Goal: Task Accomplishment & Management: Manage account settings

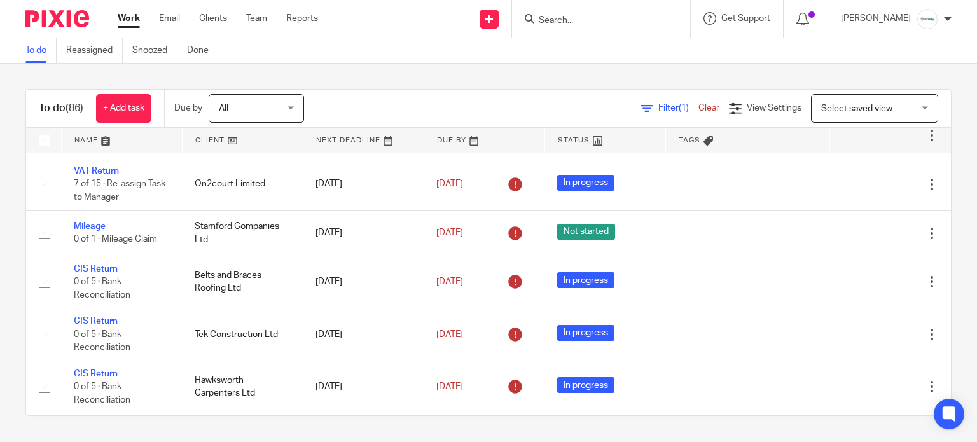
scroll to position [169, 0]
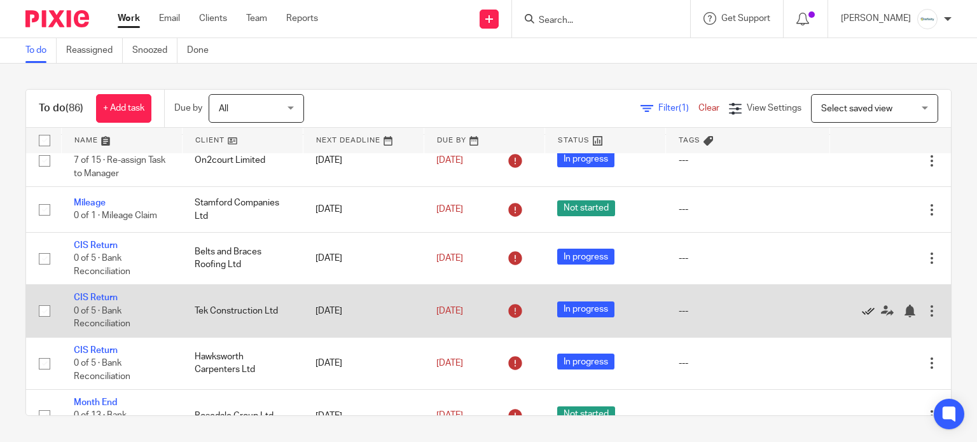
click at [862, 317] on icon at bounding box center [868, 311] width 13 height 13
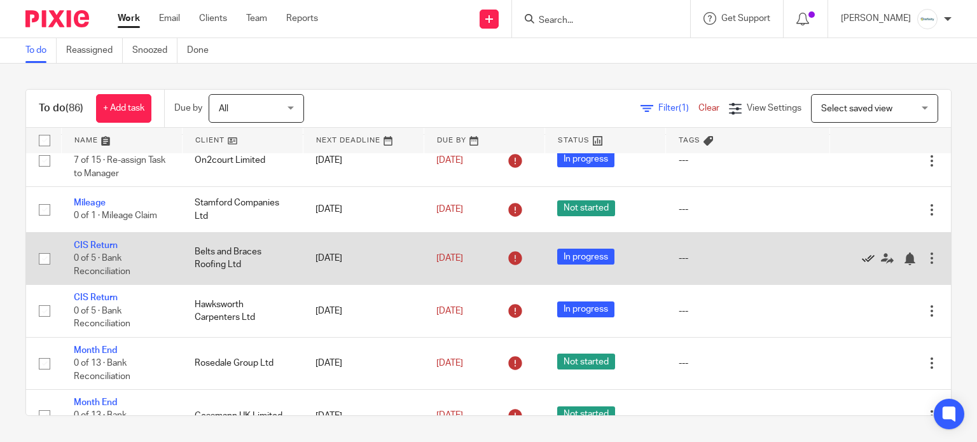
click at [862, 265] on icon at bounding box center [868, 259] width 13 height 13
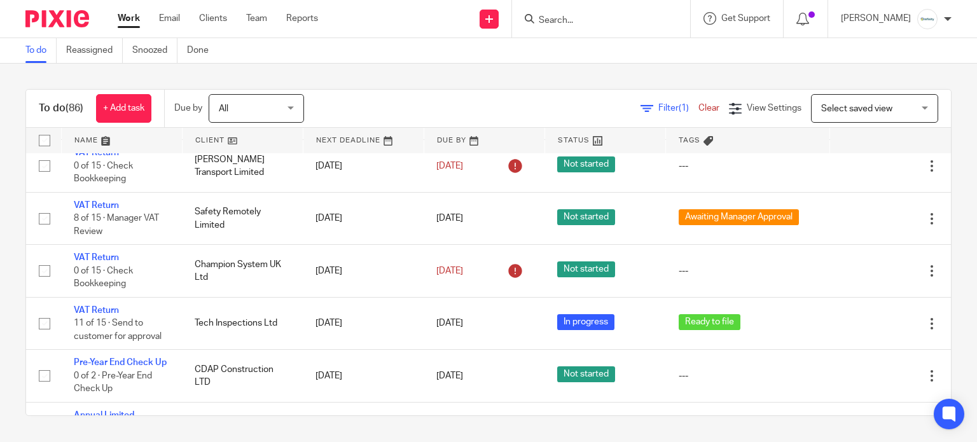
scroll to position [1187, 0]
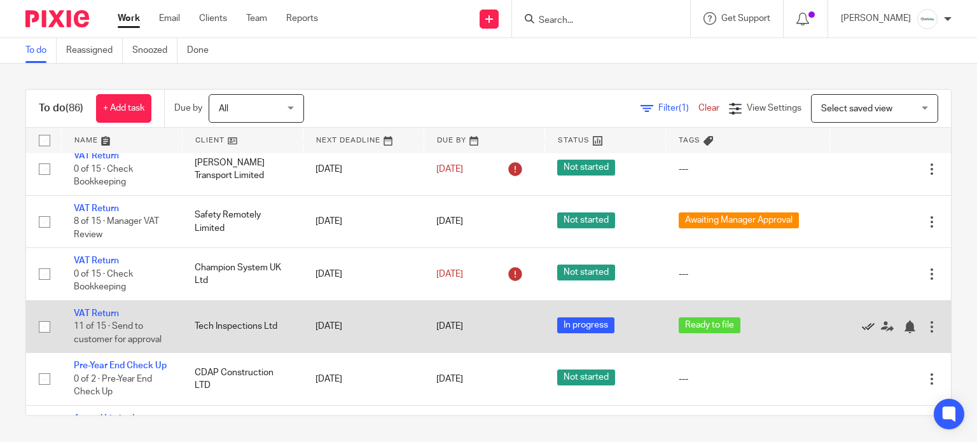
click at [862, 333] on icon at bounding box center [868, 327] width 13 height 13
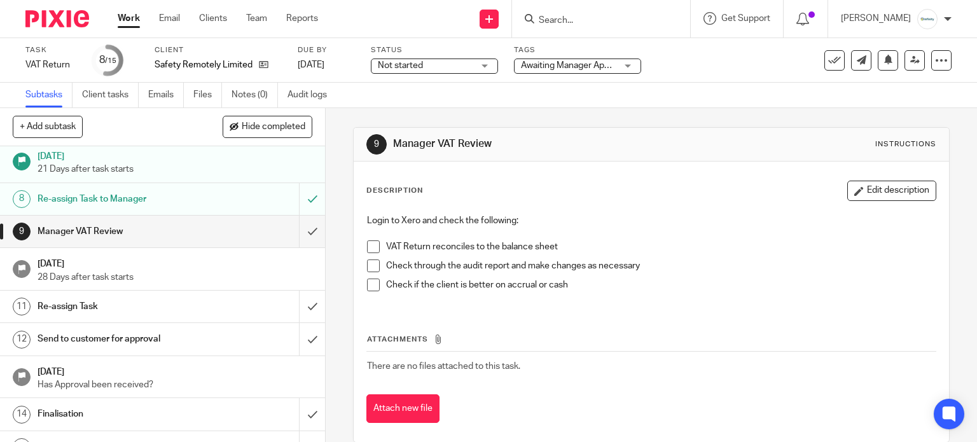
scroll to position [241, 0]
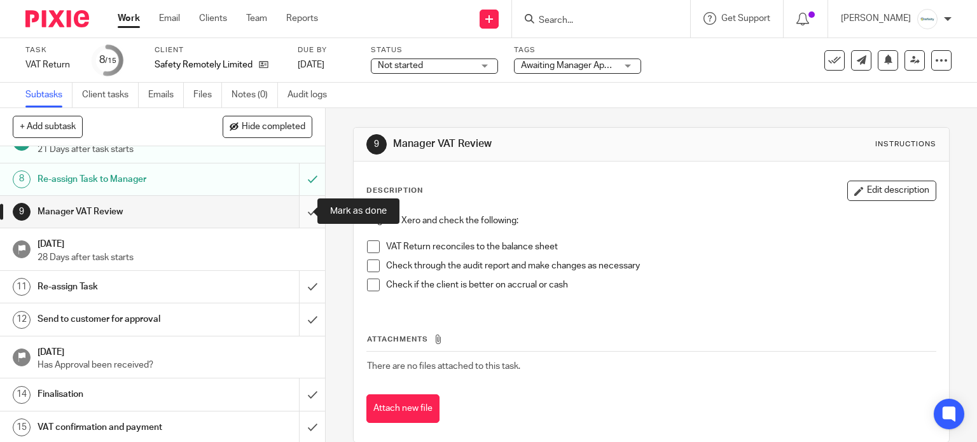
click at [289, 210] on input "submit" at bounding box center [162, 212] width 325 height 32
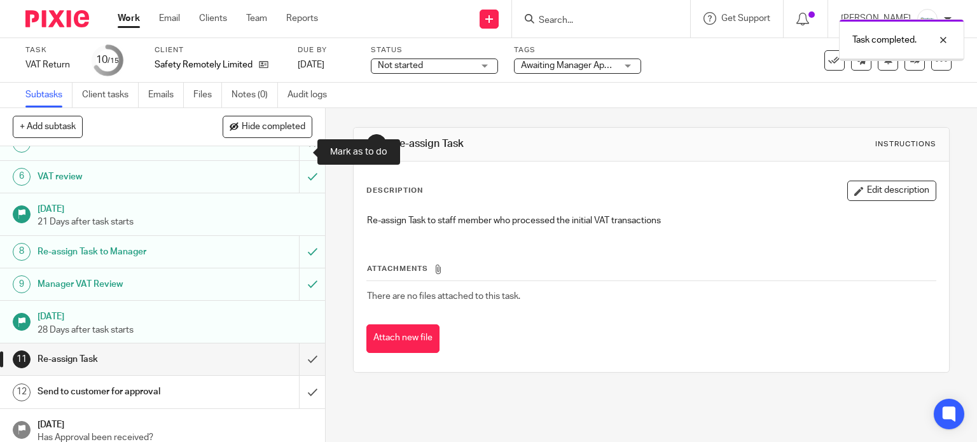
scroll to position [241, 0]
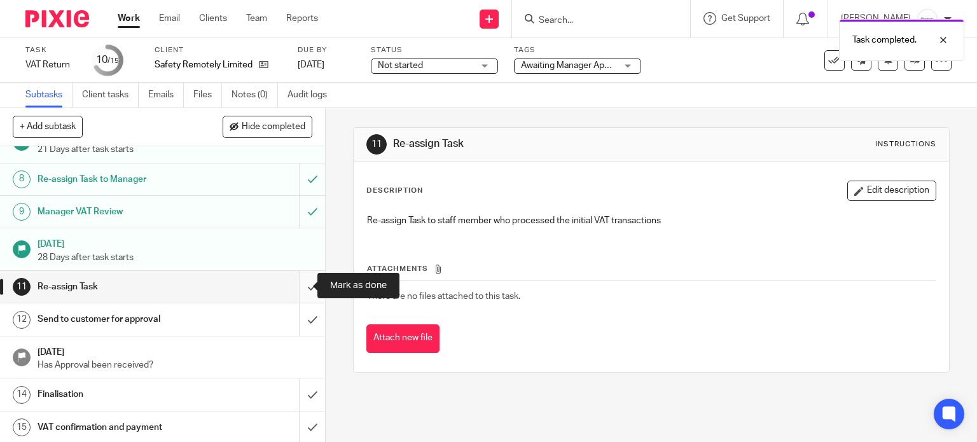
click at [293, 291] on input "submit" at bounding box center [162, 287] width 325 height 32
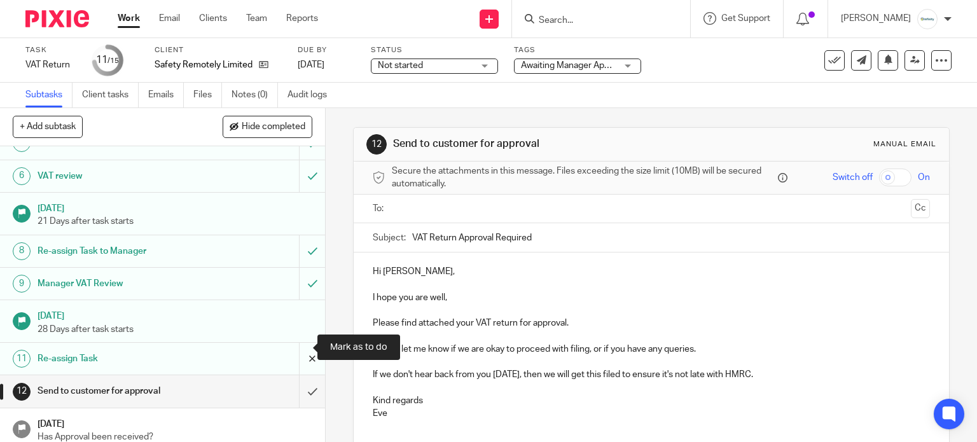
scroll to position [241, 0]
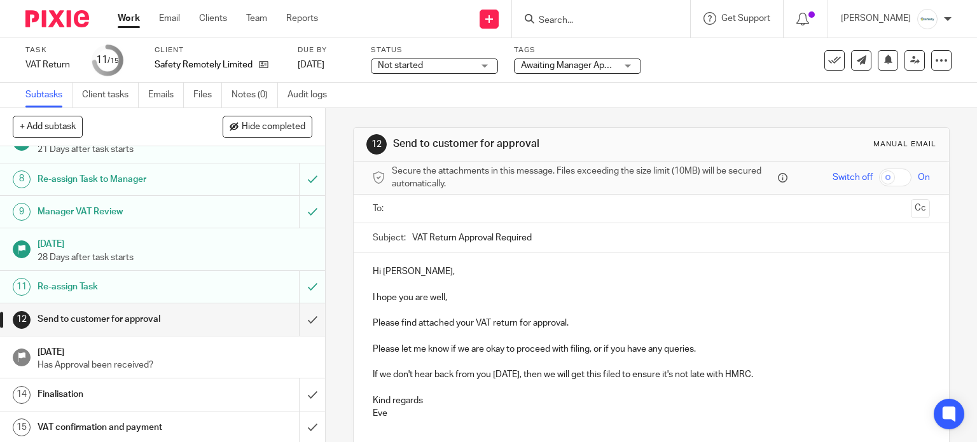
click at [600, 61] on span "Awaiting Manager Approval" at bounding box center [575, 65] width 108 height 9
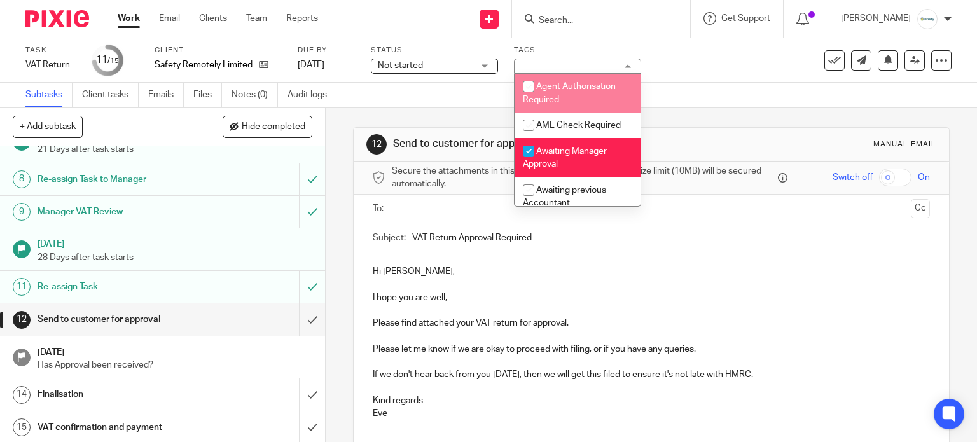
click at [580, 96] on li "Agent Authorisation Required" at bounding box center [578, 93] width 126 height 39
checkbox input "false"
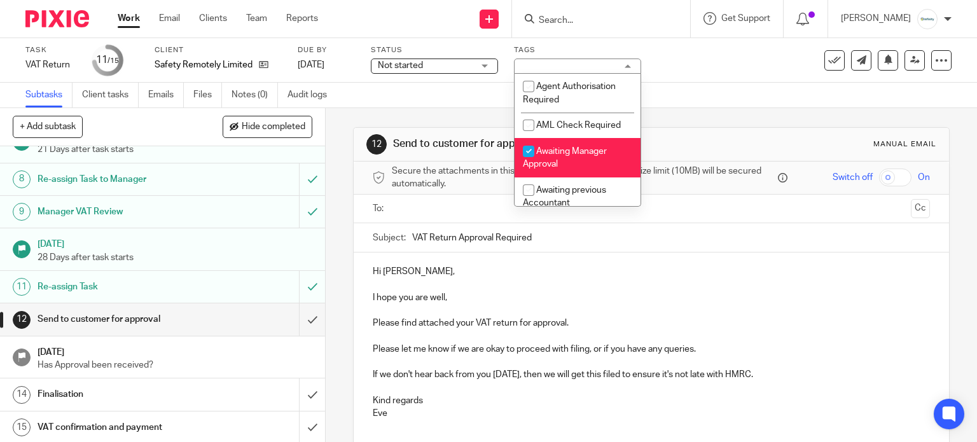
click at [565, 152] on span "Awaiting Manager Approval" at bounding box center [565, 158] width 84 height 22
checkbox input "false"
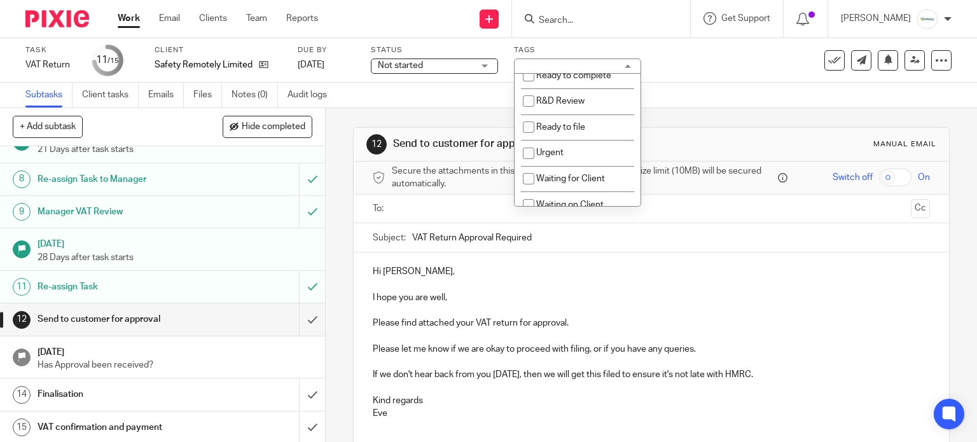
scroll to position [254, 0]
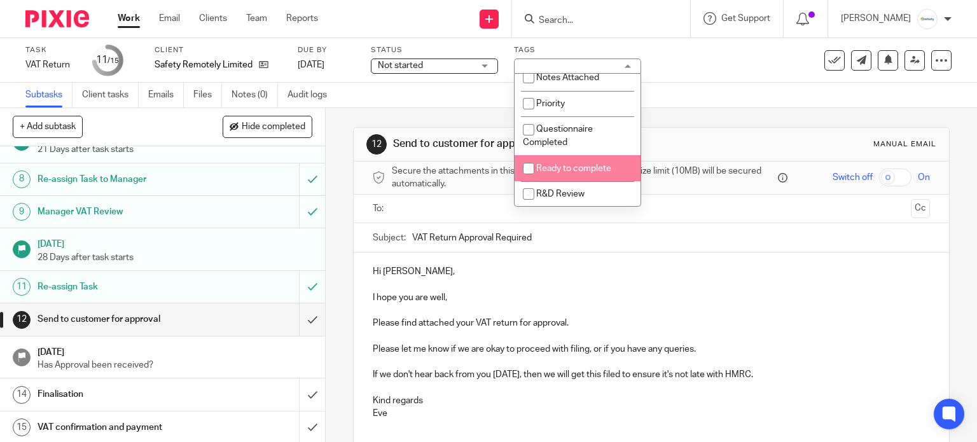
click at [569, 173] on span "Ready to complete" at bounding box center [573, 168] width 75 height 9
checkbox input "true"
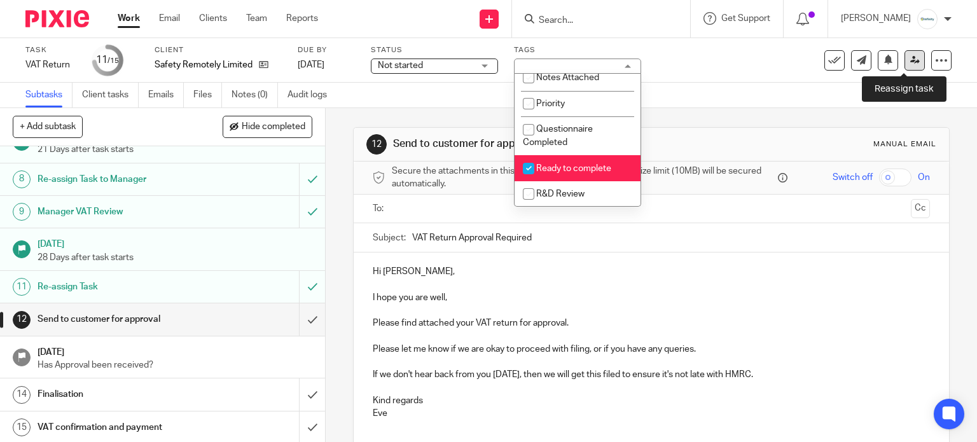
click at [905, 54] on link at bounding box center [915, 60] width 20 height 20
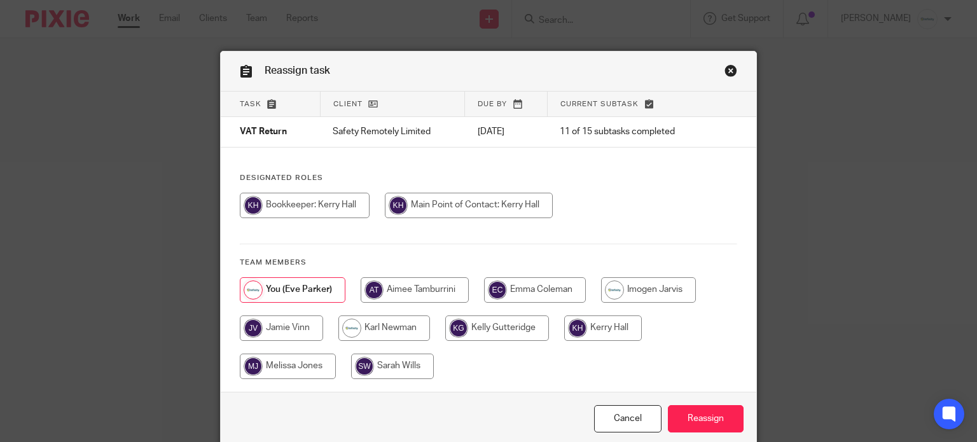
click at [581, 325] on input "radio" at bounding box center [603, 328] width 78 height 25
radio input "true"
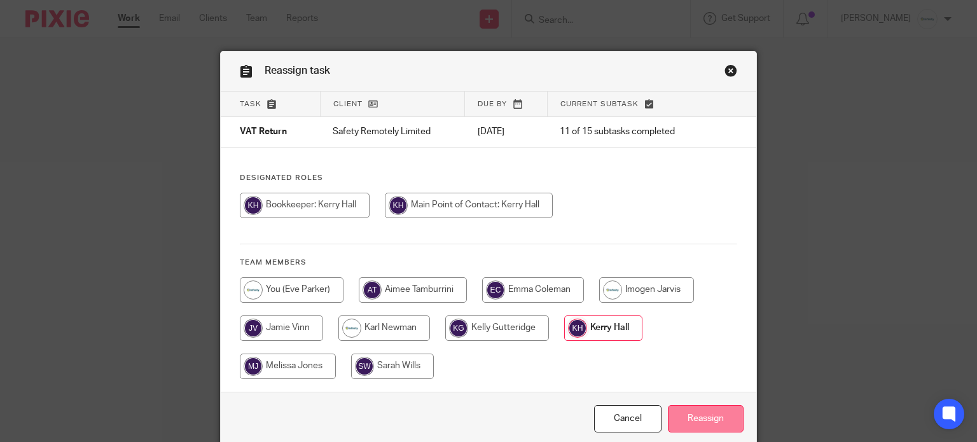
click at [731, 429] on input "Reassign" at bounding box center [706, 418] width 76 height 27
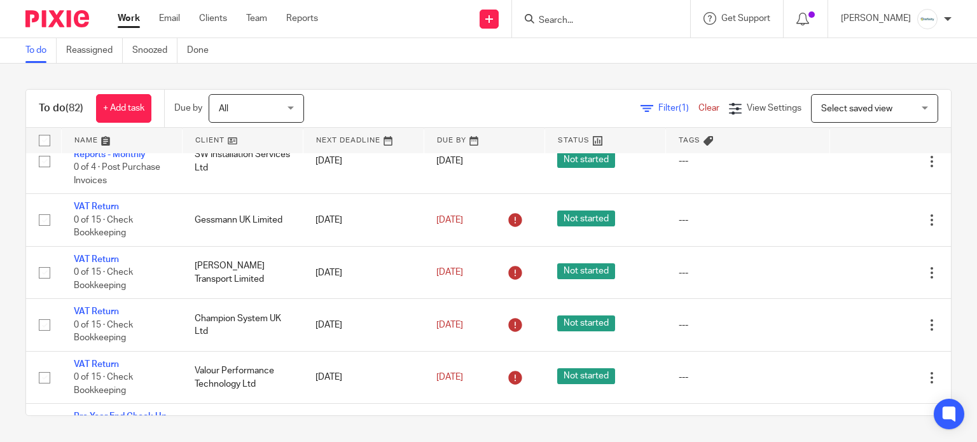
scroll to position [1102, 0]
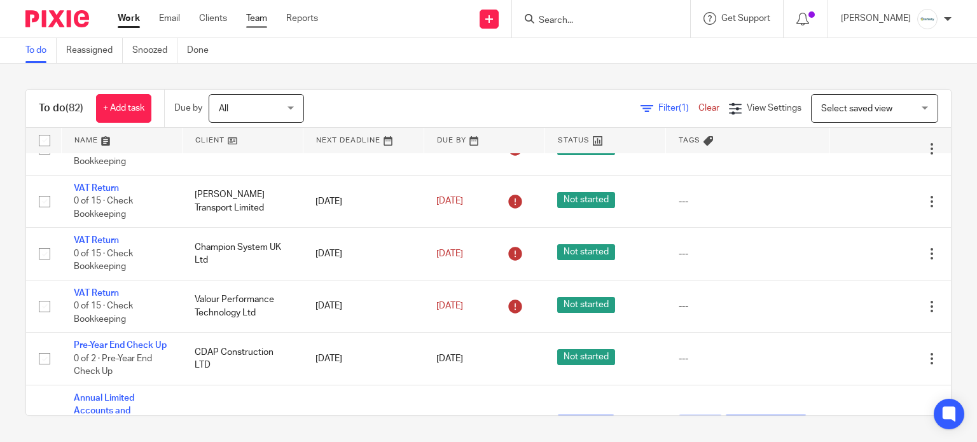
click at [246, 20] on link "Team" at bounding box center [256, 18] width 21 height 13
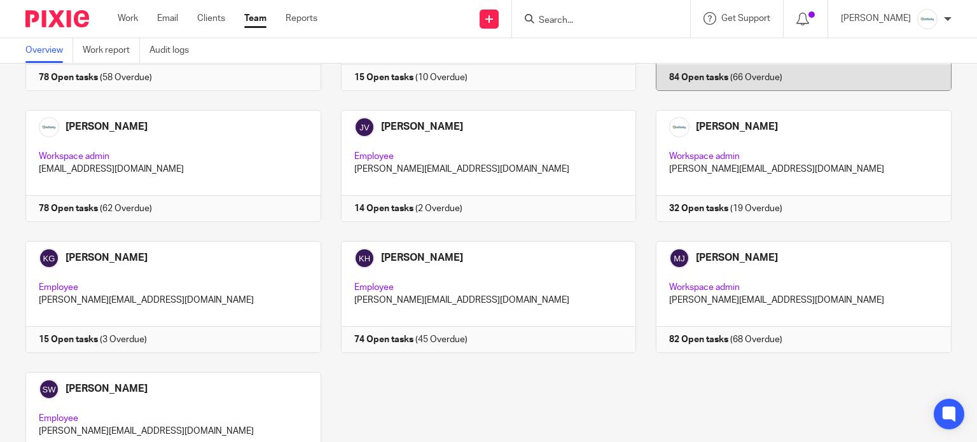
scroll to position [73, 0]
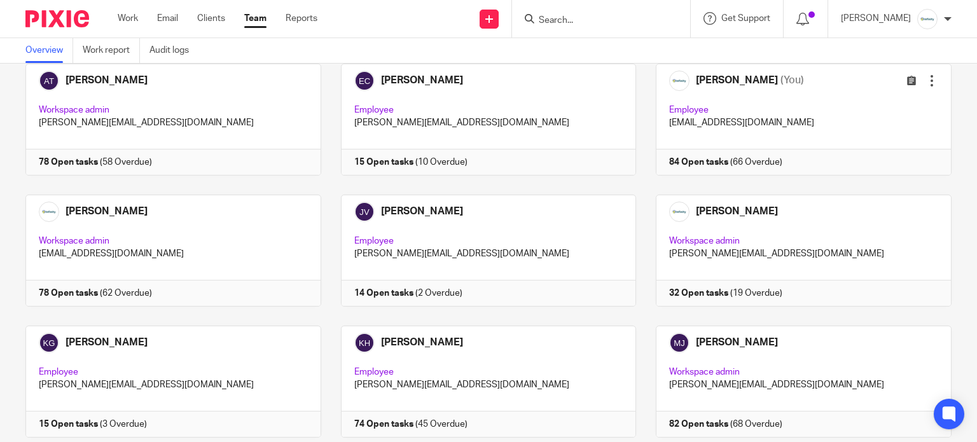
click at [122, 10] on div "Work Email Clients Team Reports Work Email Clients Team Reports Settings" at bounding box center [221, 19] width 232 height 38
click at [123, 13] on link "Work" at bounding box center [128, 18] width 20 height 13
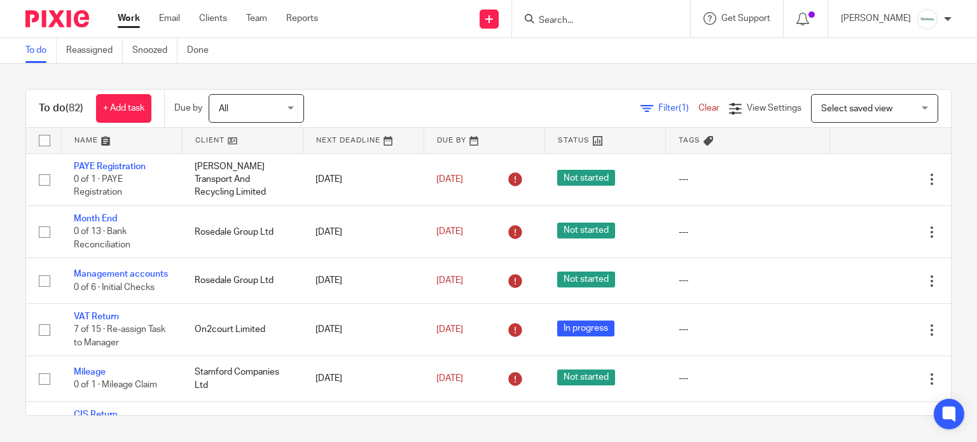
click at [589, 15] on input "Search" at bounding box center [595, 20] width 115 height 11
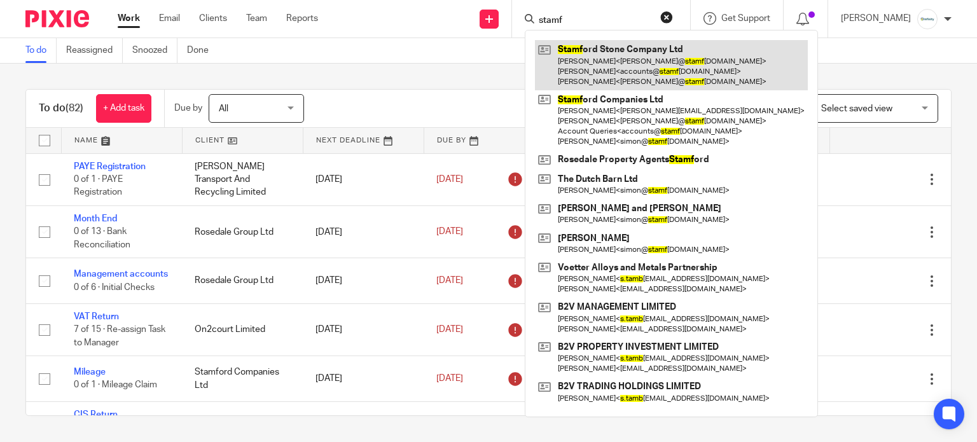
type input "stamf"
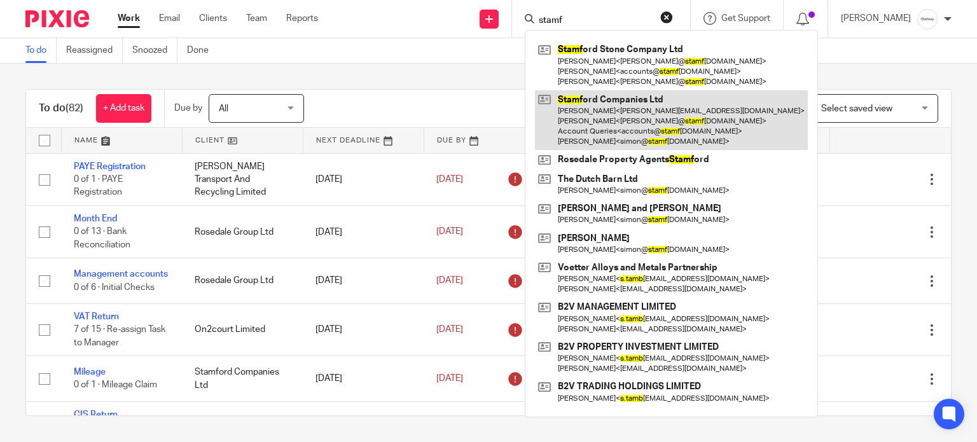
click at [679, 97] on link at bounding box center [671, 120] width 273 height 60
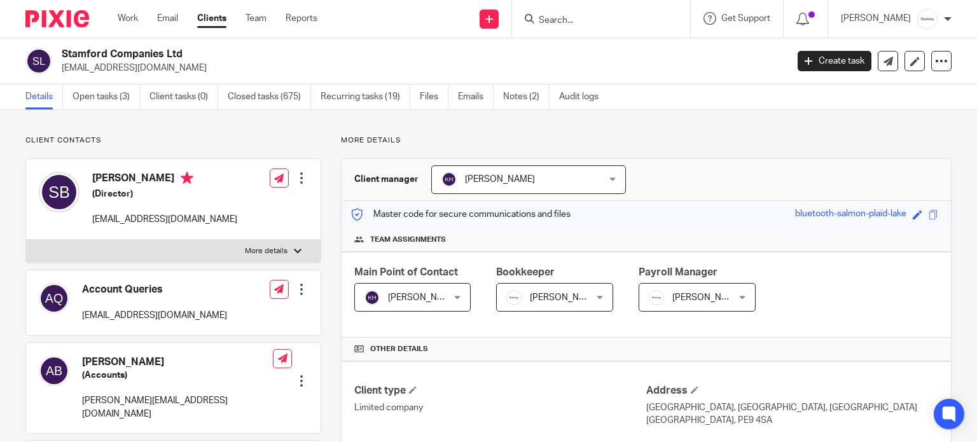
scroll to position [254, 0]
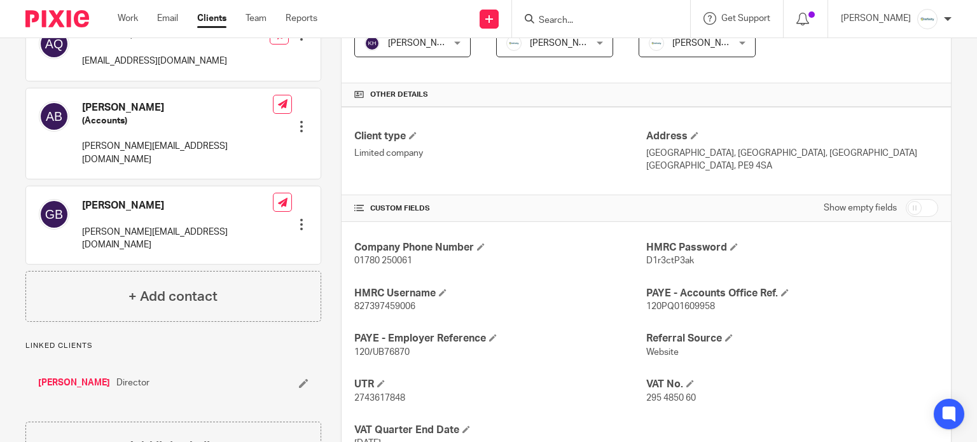
click at [397, 307] on span "827397459006" at bounding box center [384, 306] width 61 height 9
copy span "827397459006"
click at [673, 256] on span "D1r3ctP3ak" at bounding box center [670, 260] width 48 height 9
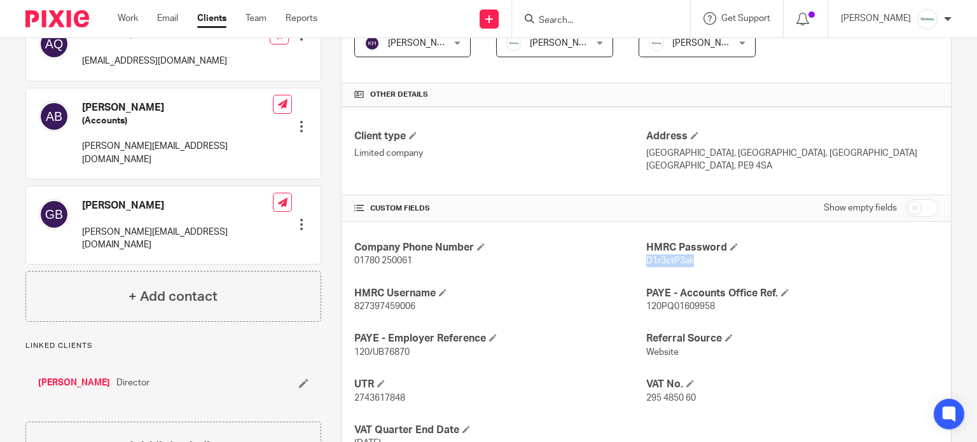
copy span "D1r3ctP3ak"
click at [127, 16] on link "Work" at bounding box center [128, 18] width 20 height 13
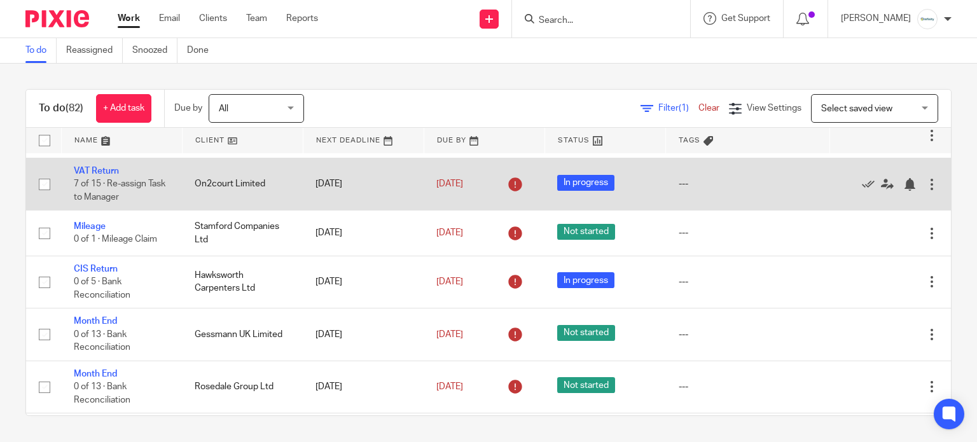
scroll to position [169, 0]
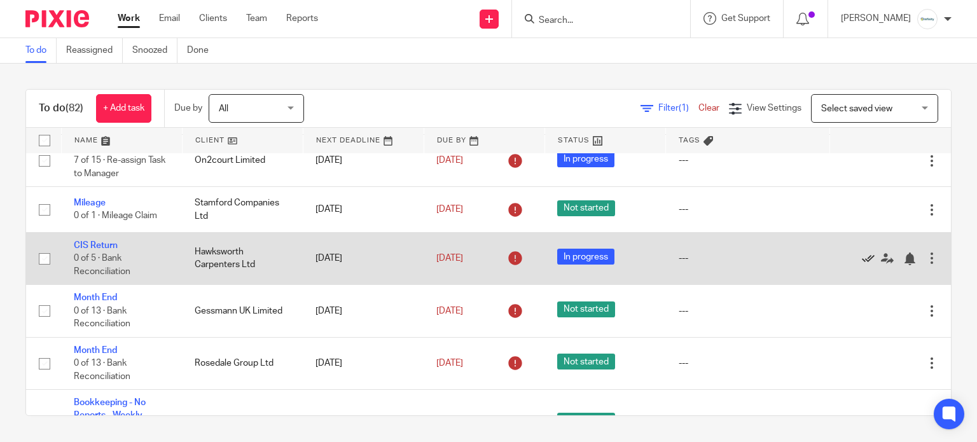
click at [862, 265] on icon at bounding box center [868, 259] width 13 height 13
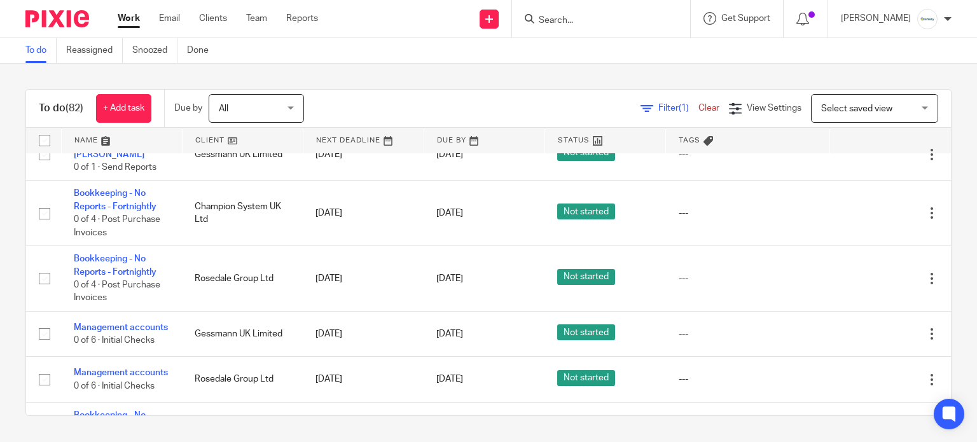
scroll to position [594, 0]
